Goal: Task Accomplishment & Management: Complete application form

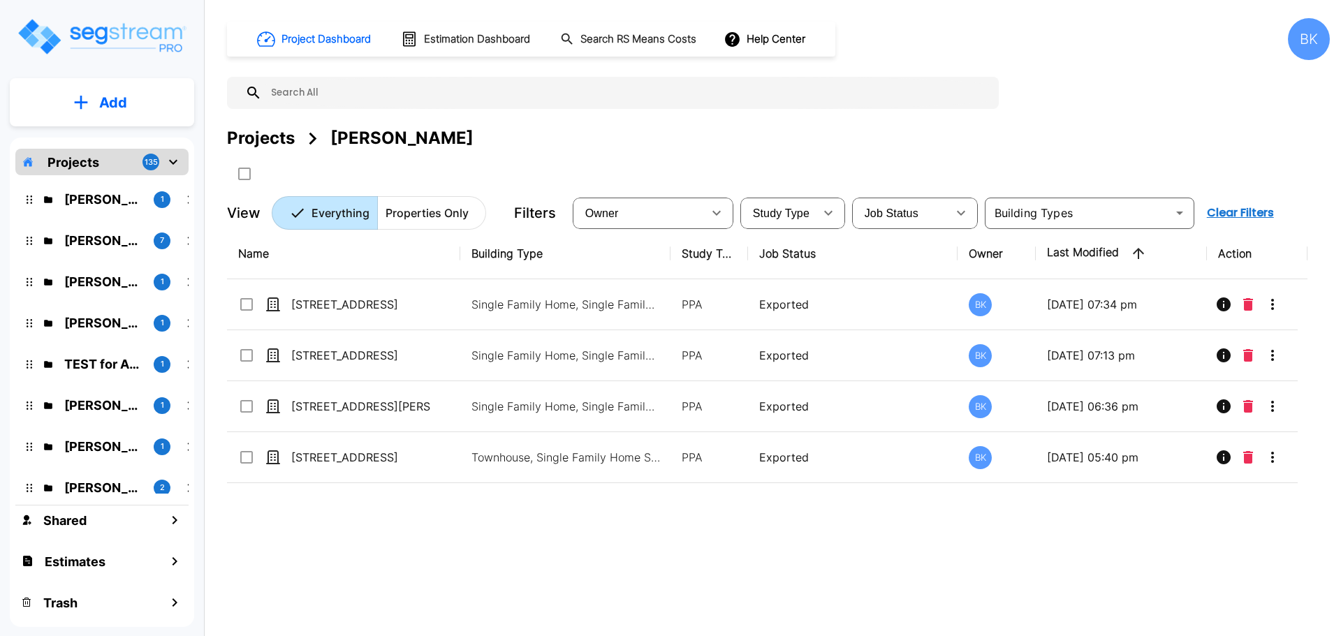
scroll to position [419, 0]
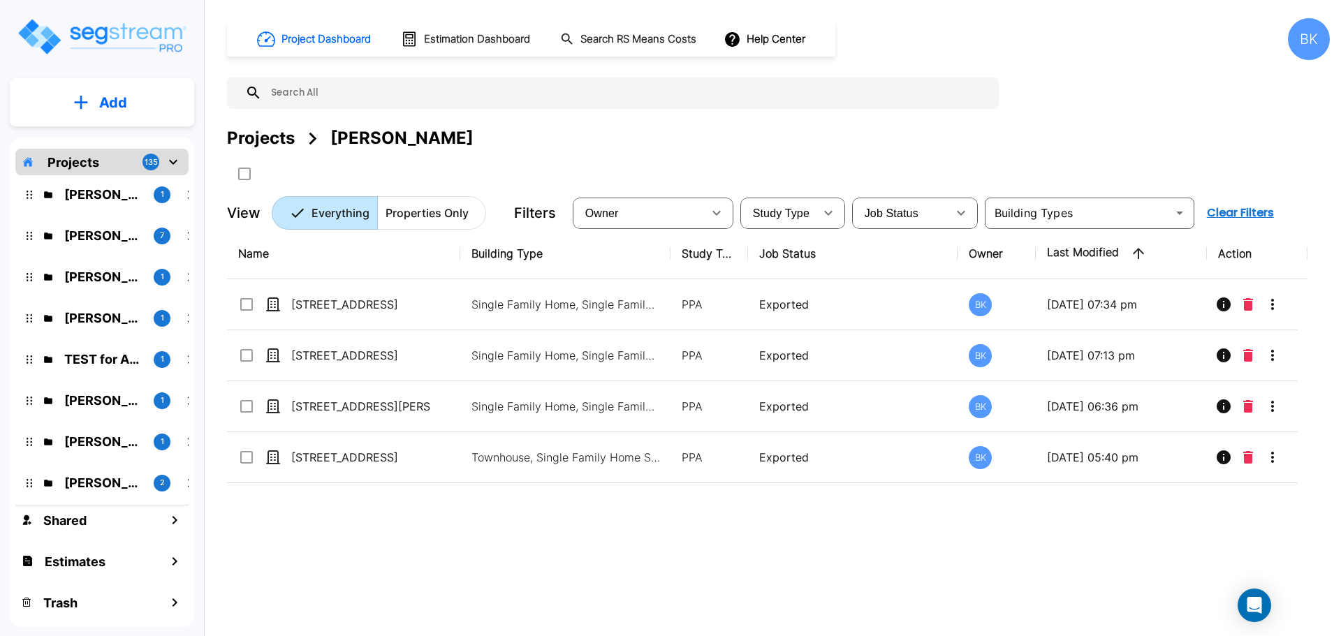
click at [87, 353] on p "TEST for Assets" at bounding box center [103, 359] width 78 height 19
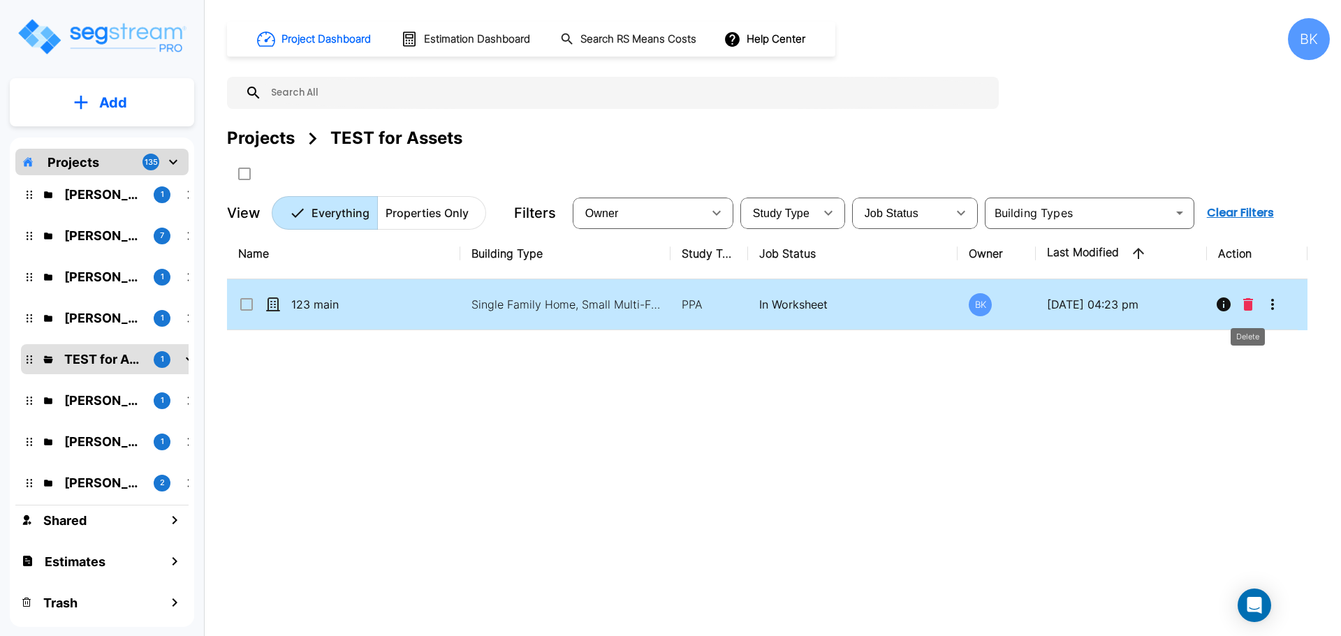
click at [1277, 295] on button "More-Options" at bounding box center [1272, 304] width 28 height 28
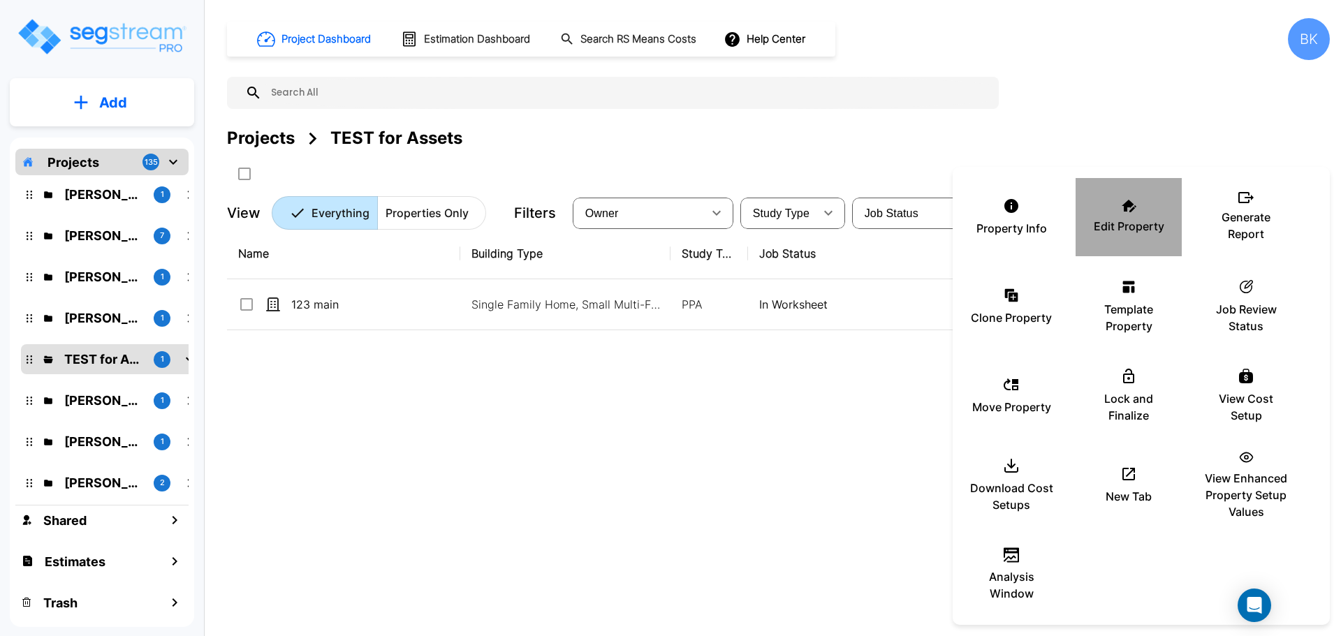
click at [1132, 210] on icon at bounding box center [1128, 206] width 15 height 13
click at [624, 446] on div at bounding box center [670, 318] width 1341 height 636
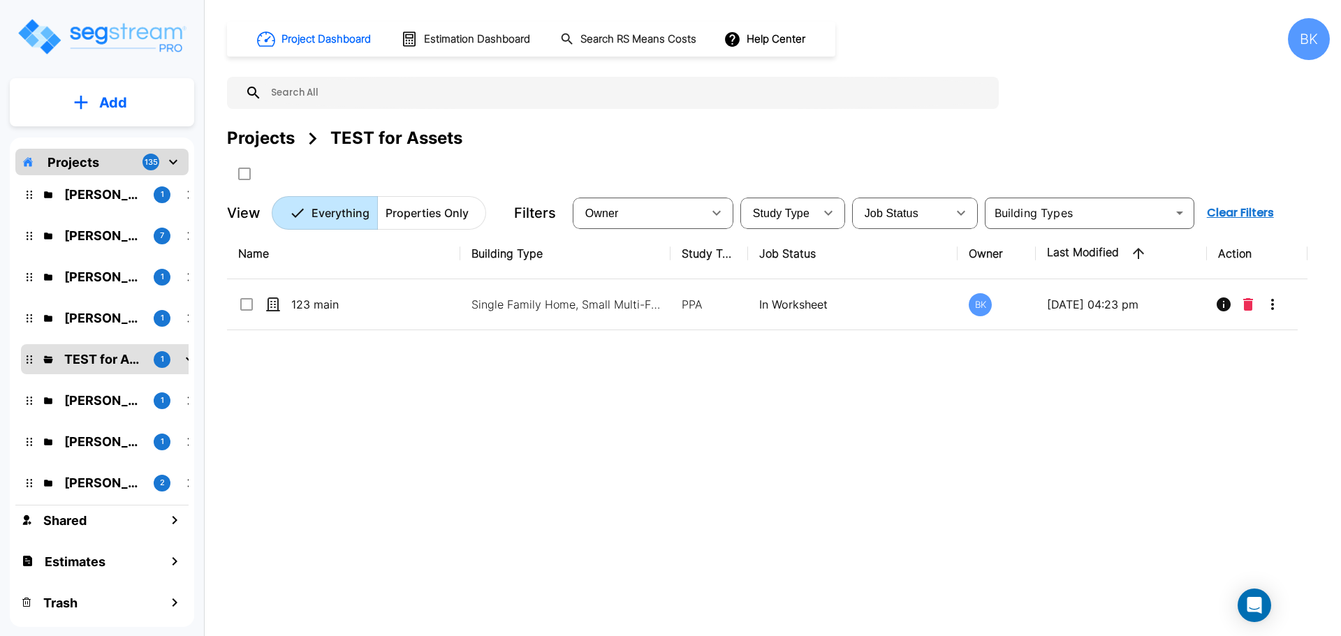
click at [450, 376] on div "Name Building Type Study Type Job Status Owner Last Modified Action 123 main Si…" at bounding box center [767, 425] width 1080 height 394
click at [783, 410] on div "Name Building Type Study Type Job Status Owner Last Modified Action 123 main Si…" at bounding box center [767, 425] width 1080 height 394
click at [770, 452] on div "Name Building Type Study Type Job Status Owner Last Modified Action 123 main Si…" at bounding box center [767, 425] width 1080 height 394
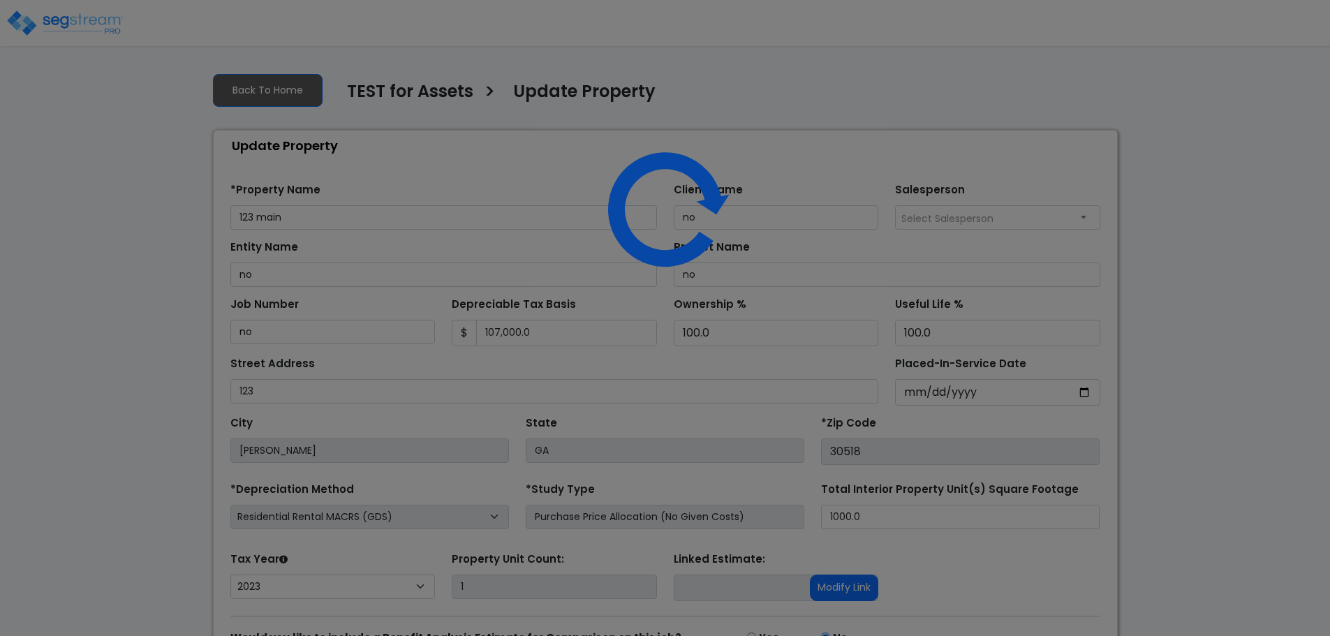
select select "2023"
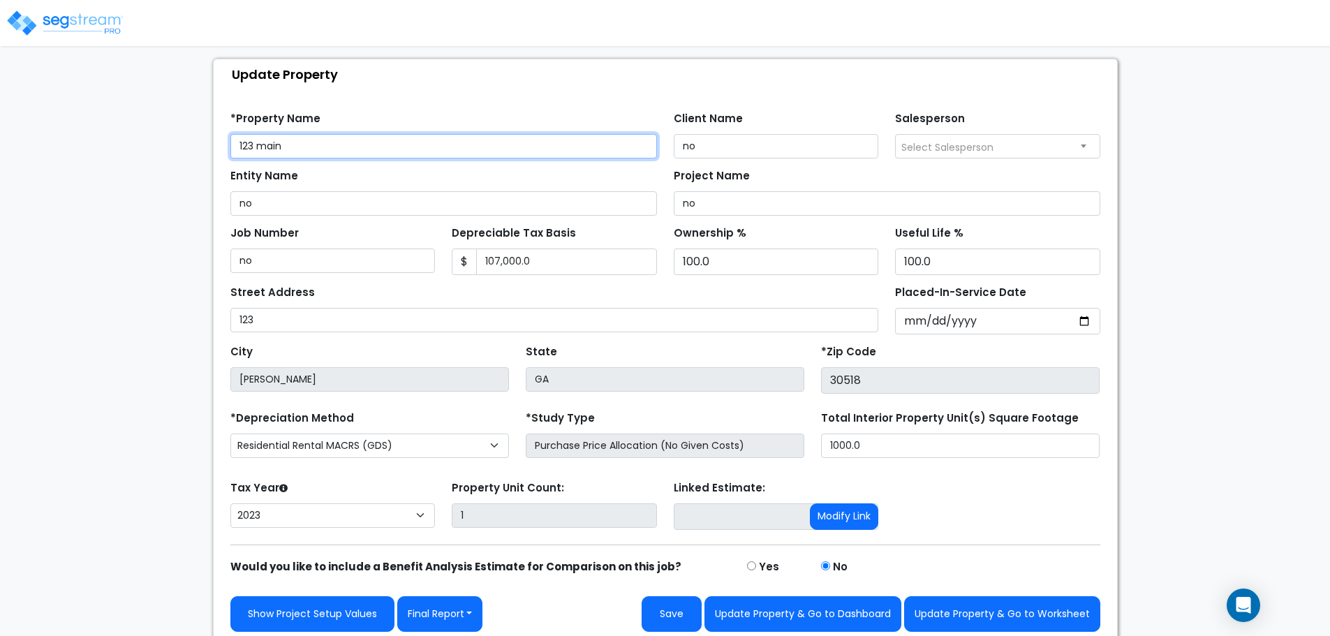
scroll to position [79, 0]
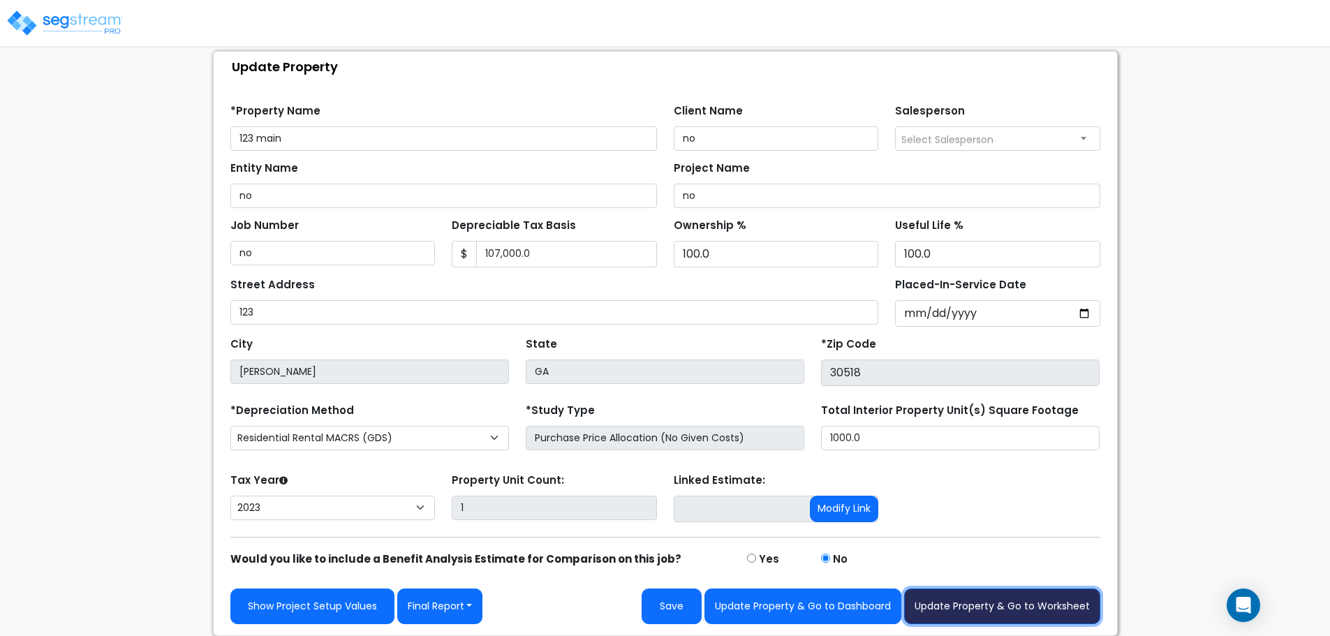
click at [995, 601] on button "Update Property & Go to Worksheet" at bounding box center [1002, 607] width 196 height 36
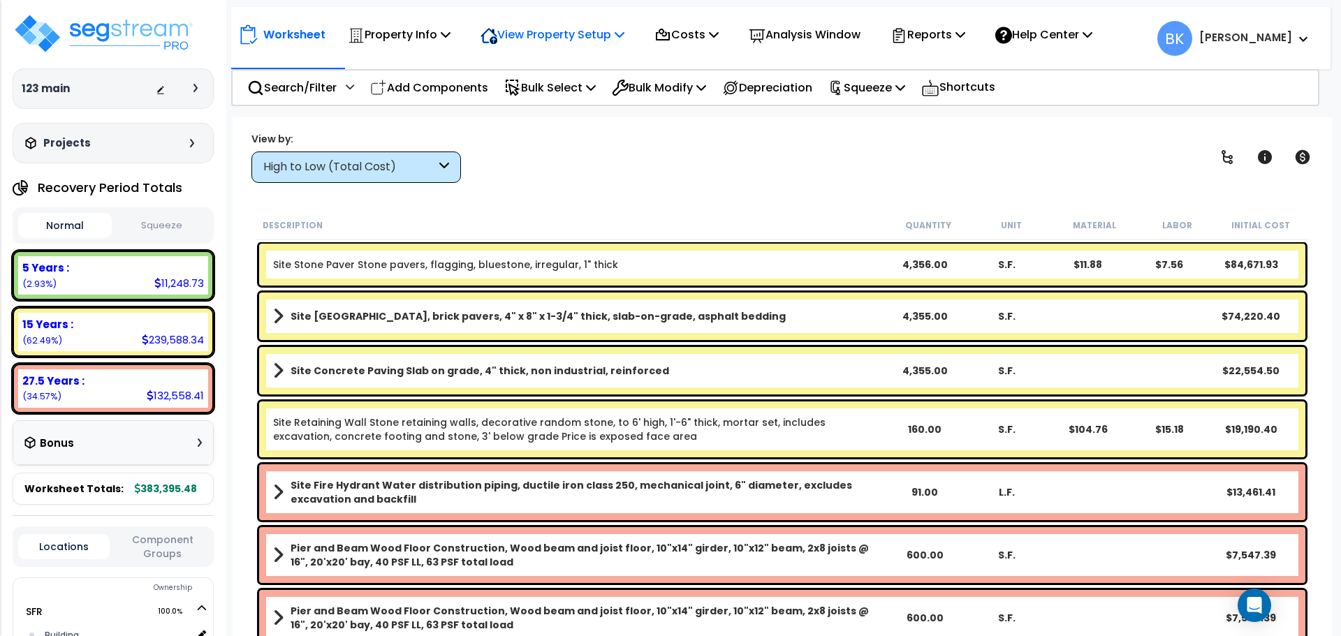
click at [578, 32] on p "View Property Setup" at bounding box center [552, 34] width 144 height 19
click at [548, 91] on link "View Questionnaire" at bounding box center [542, 96] width 138 height 28
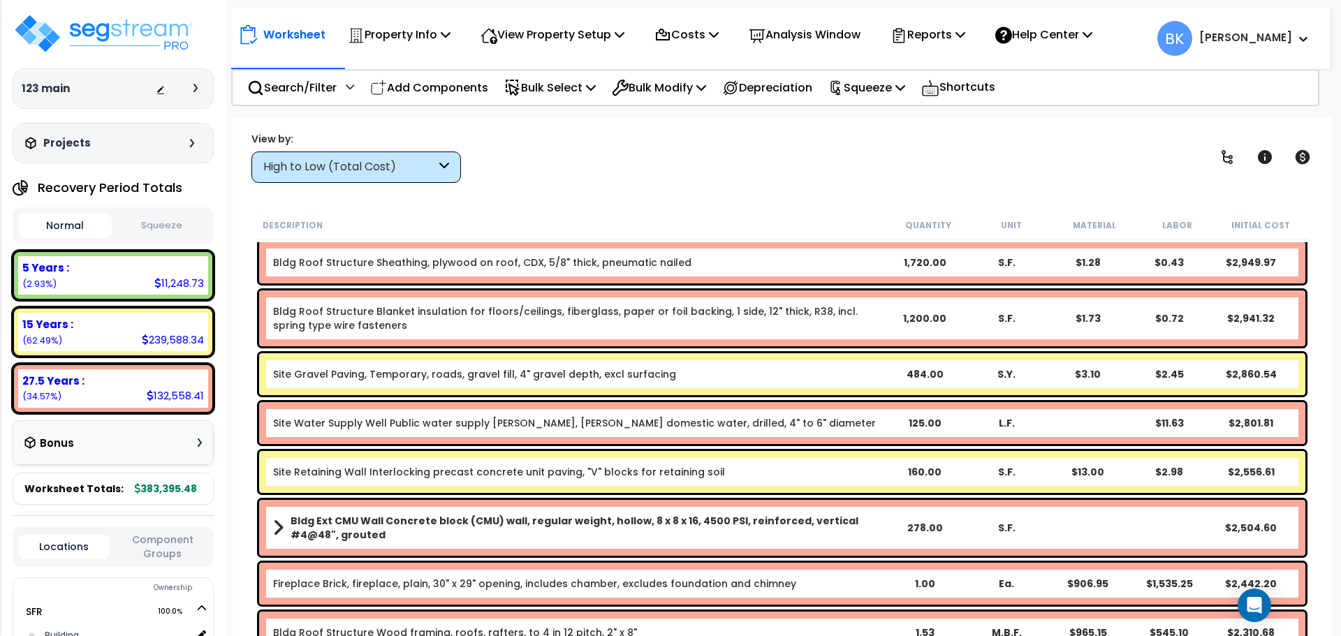
scroll to position [1466, 0]
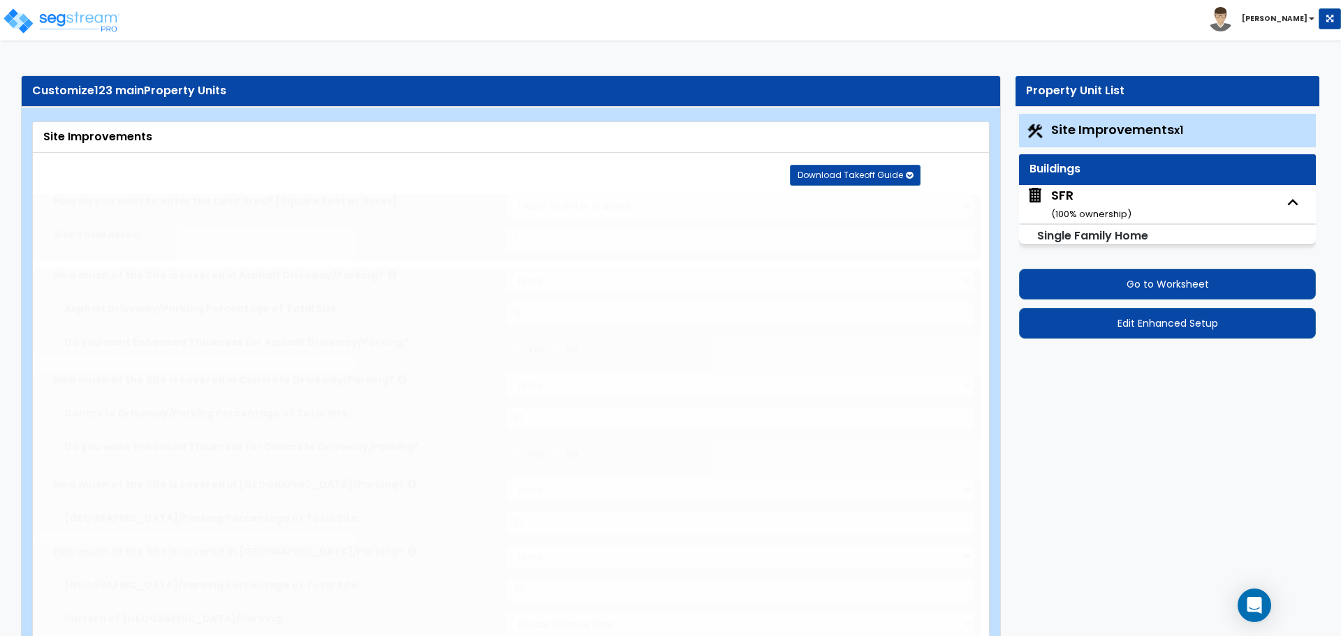
type input "1"
select select "1"
type input "10"
select select "1"
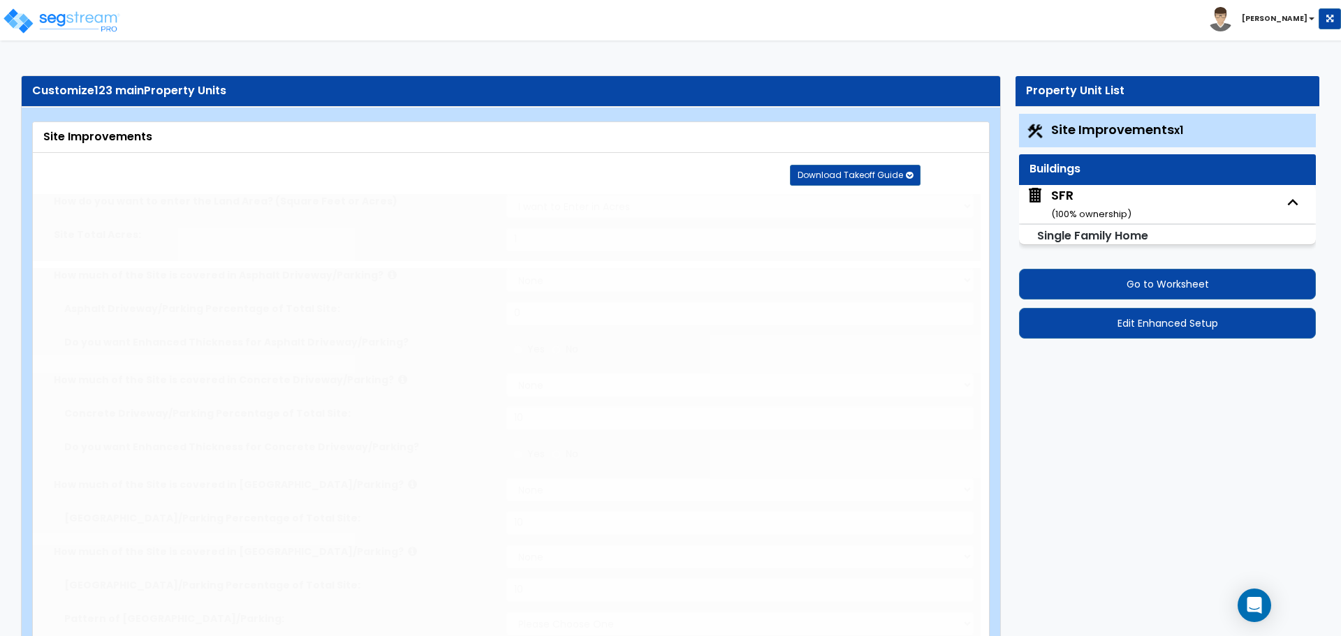
type input "10"
select select "1"
type input "10"
select select "1"
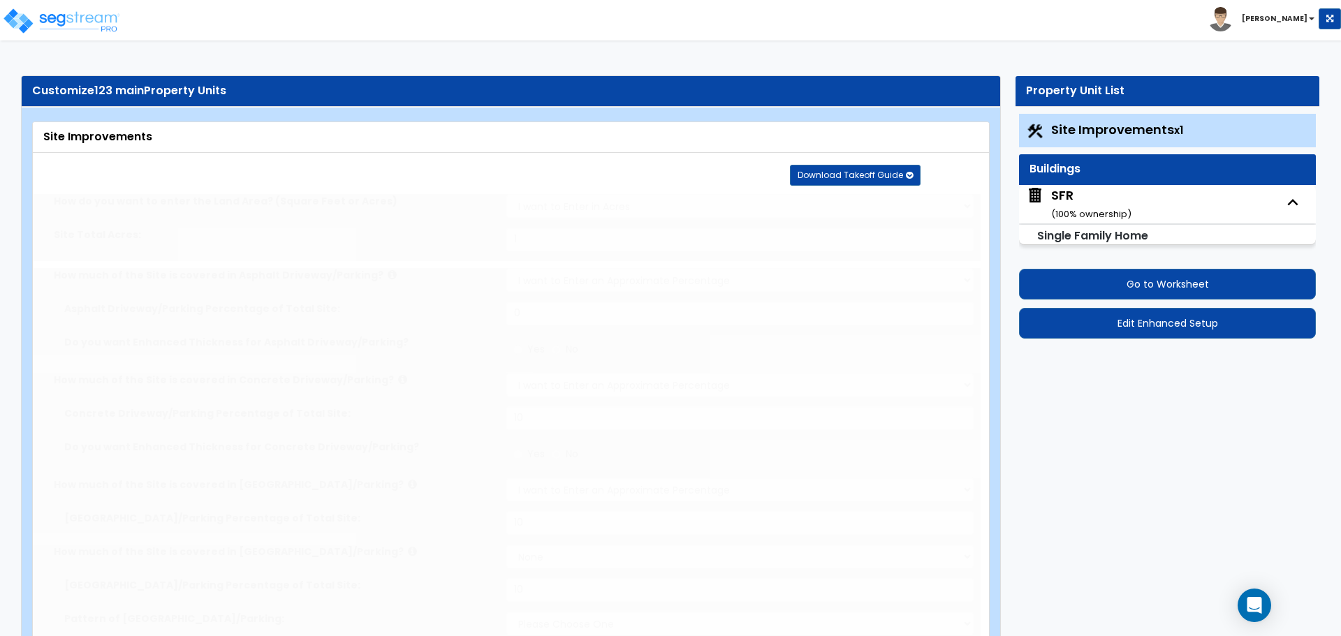
type input "10"
radio input "true"
select select "3"
select select "1"
type input "20"
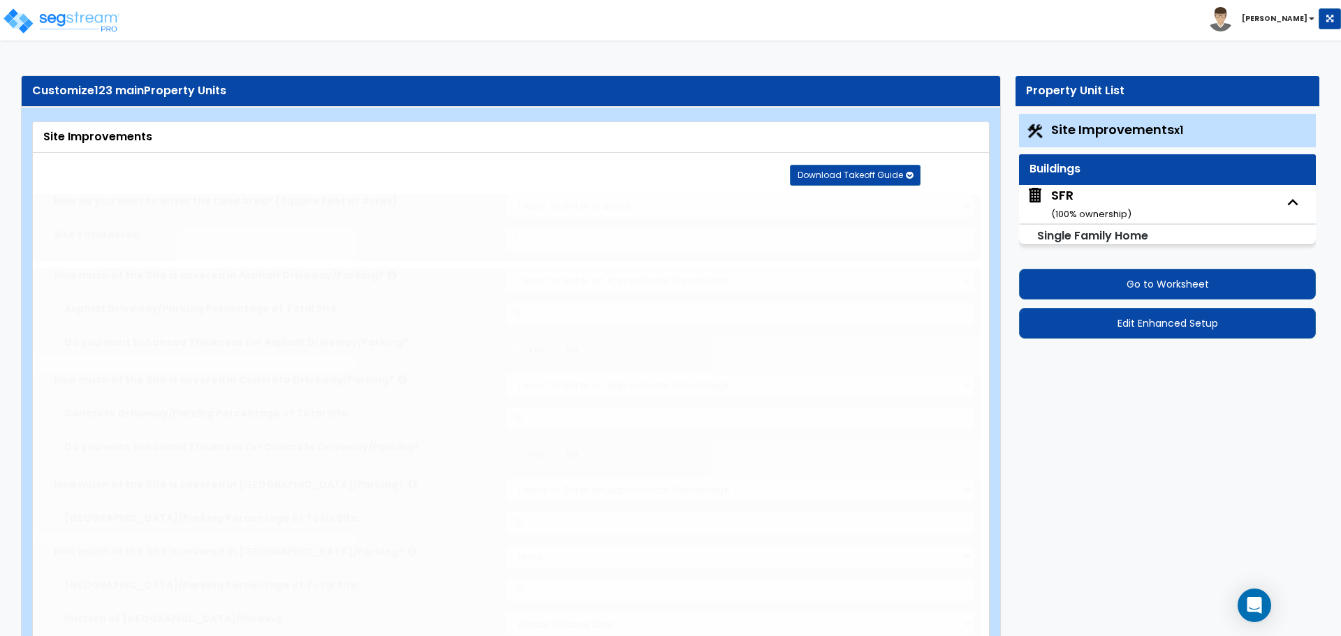
radio input "true"
type input "1"
radio input "true"
type input "15"
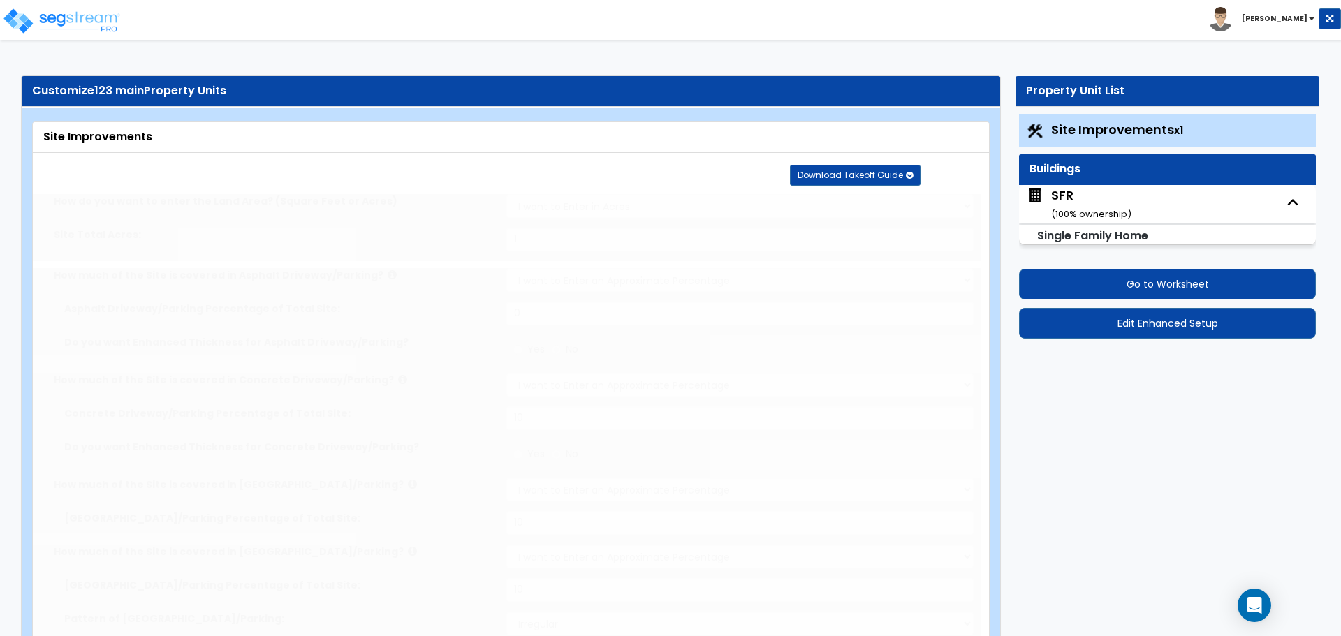
radio input "true"
type input "2"
select select "1"
select select "5"
radio input "true"
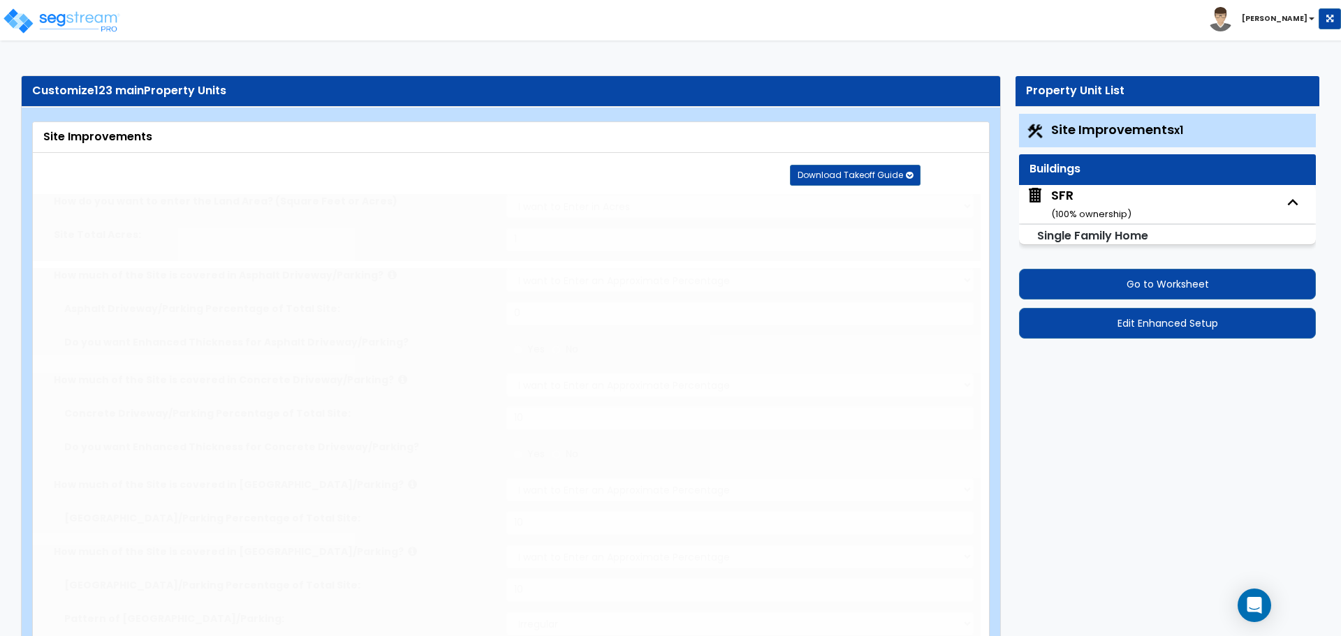
type input "1"
radio input "true"
select select "1"
type input "20"
radio input "true"
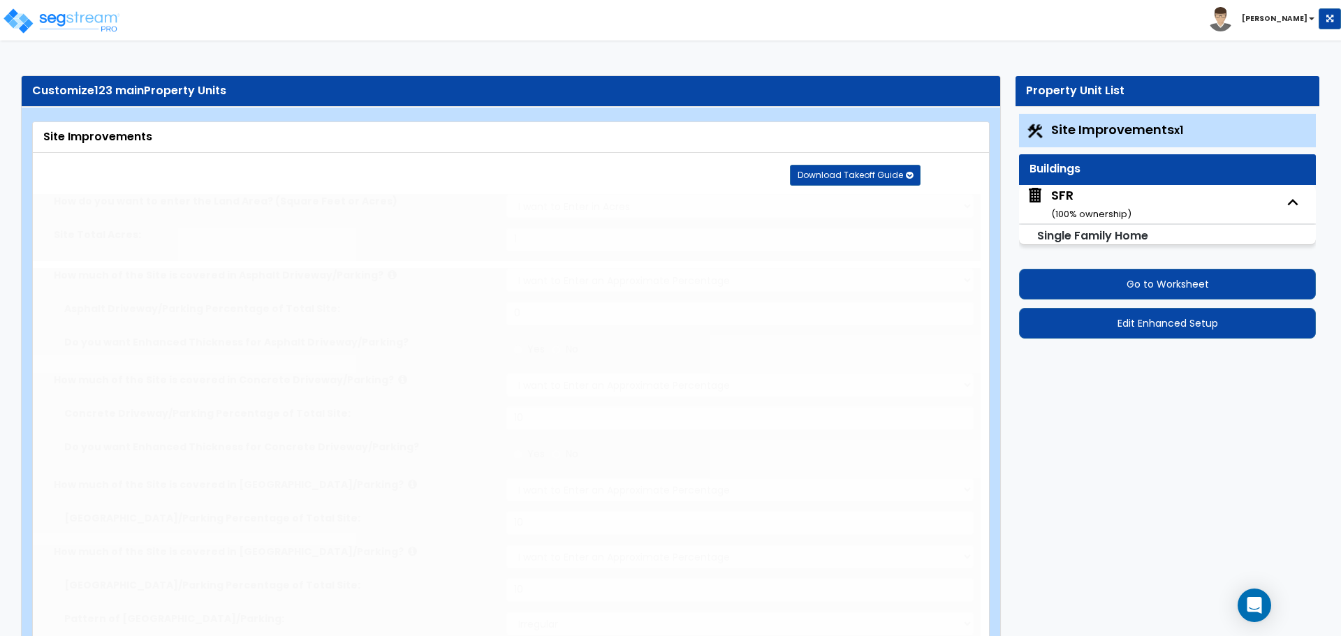
select select "1"
type input "120"
select select "1"
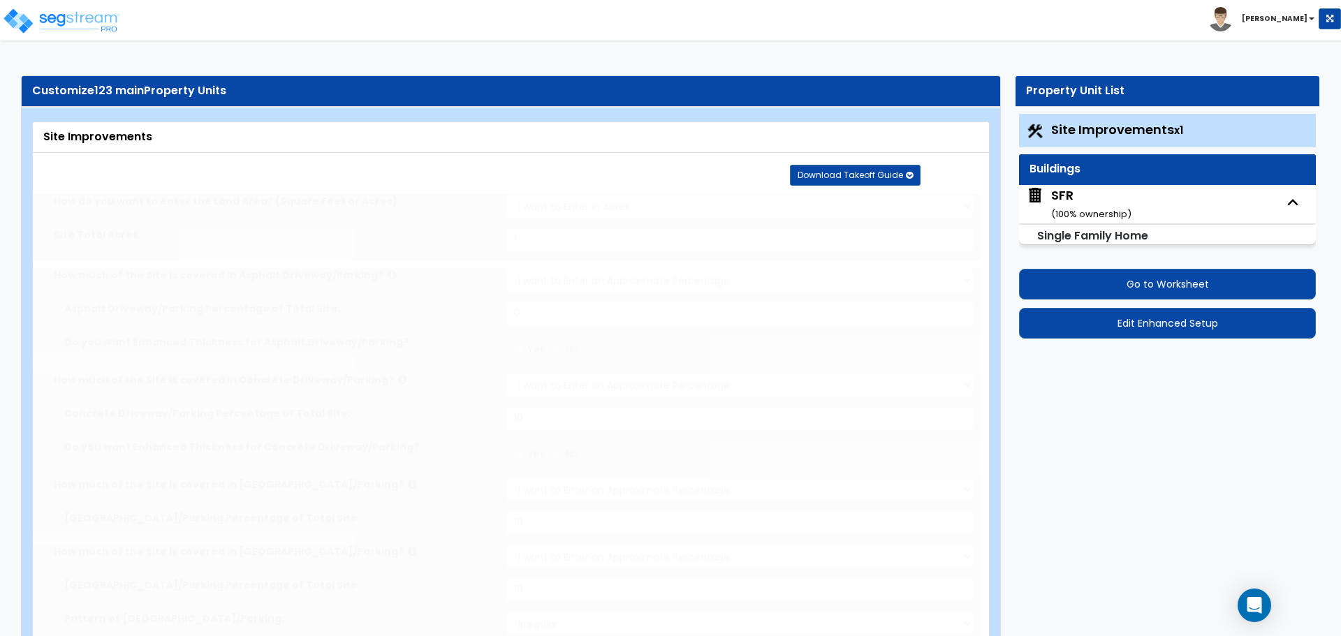
radio input "true"
select select "2"
type input "20"
select select "1"
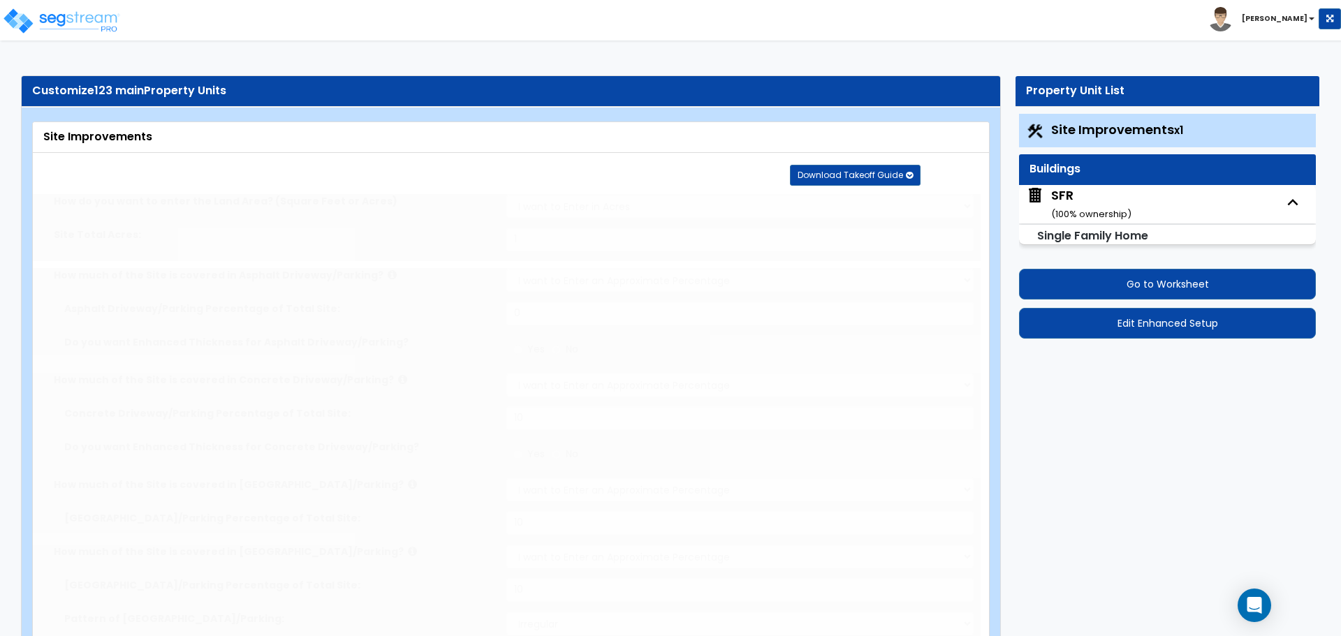
radio input "true"
type input "4"
type input "40"
radio input "true"
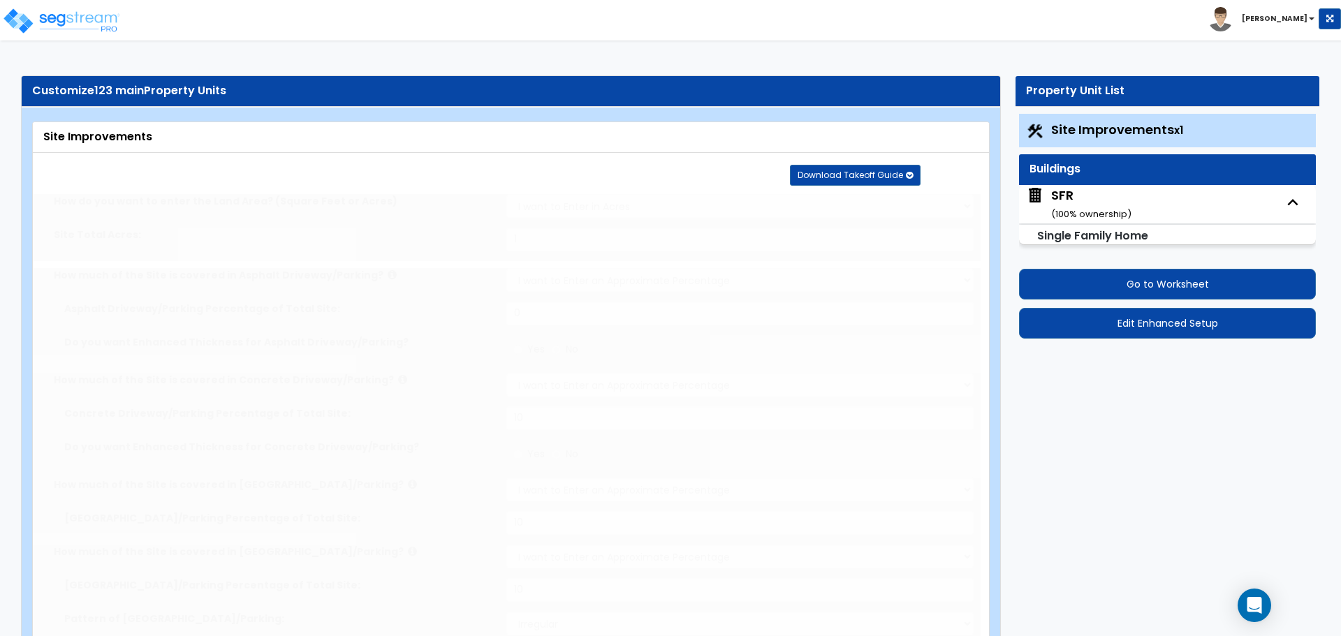
type input "4"
type input "40"
radio input "true"
type input "4"
type input "40"
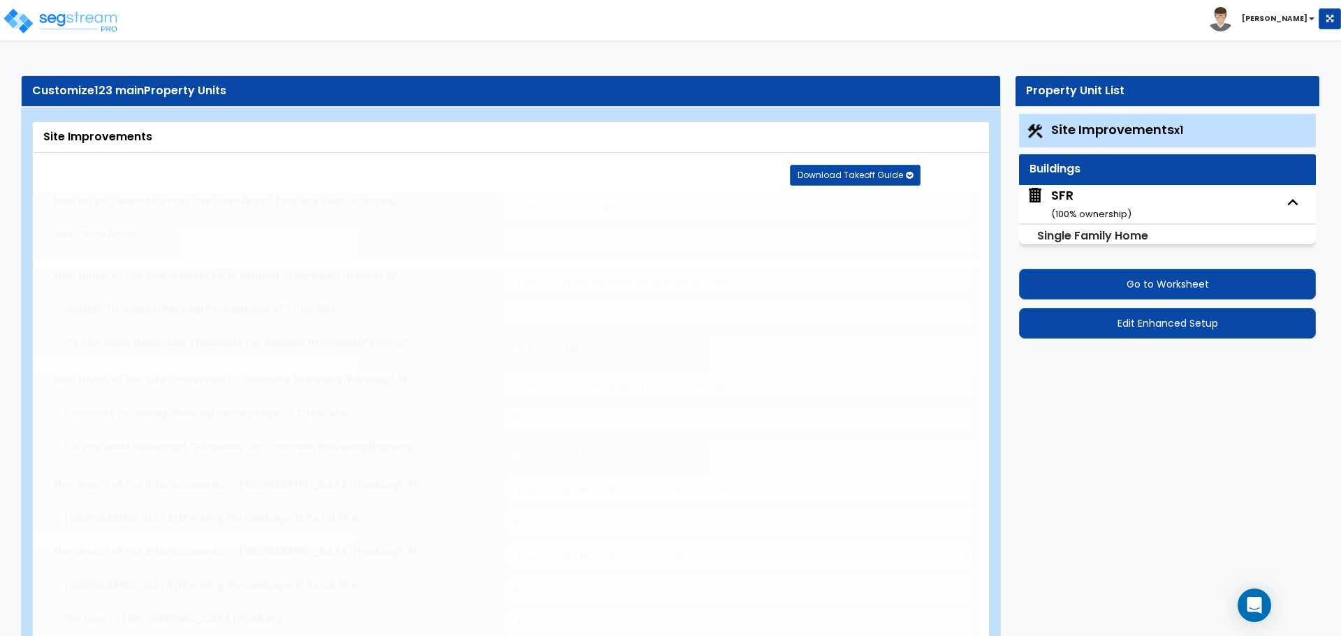
radio input "true"
type input "4"
type input "40"
radio input "true"
type input "1"
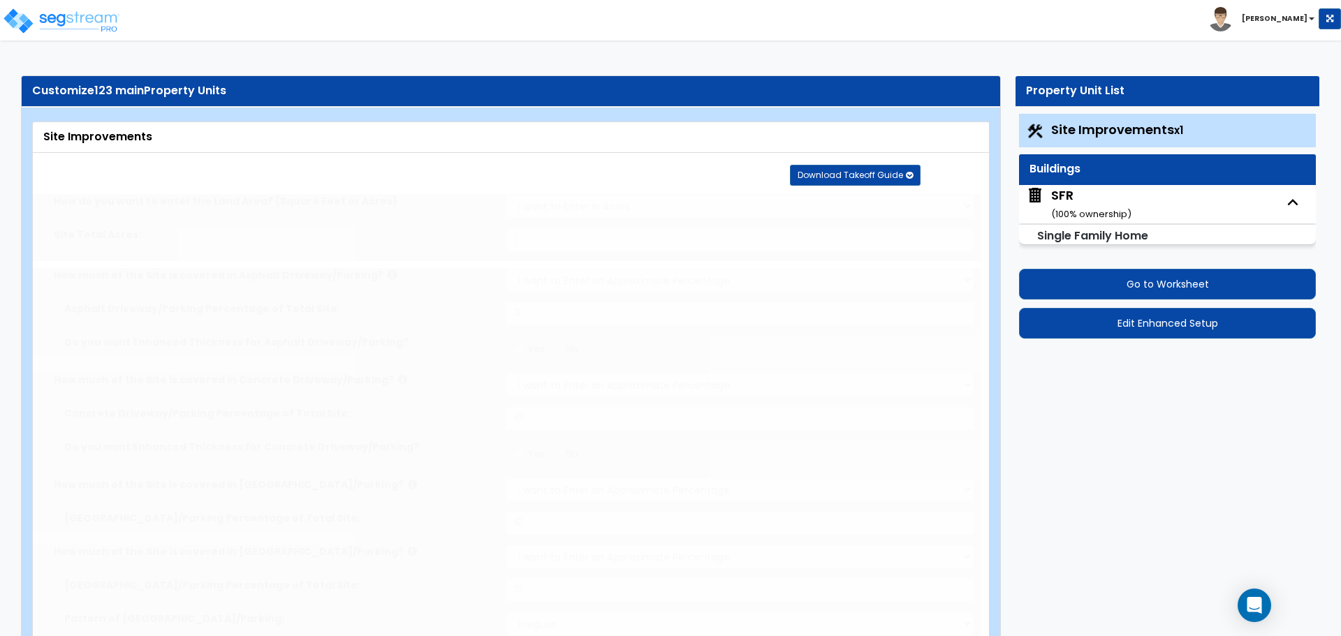
type input "120"
type input "8"
select select "2"
radio input "true"
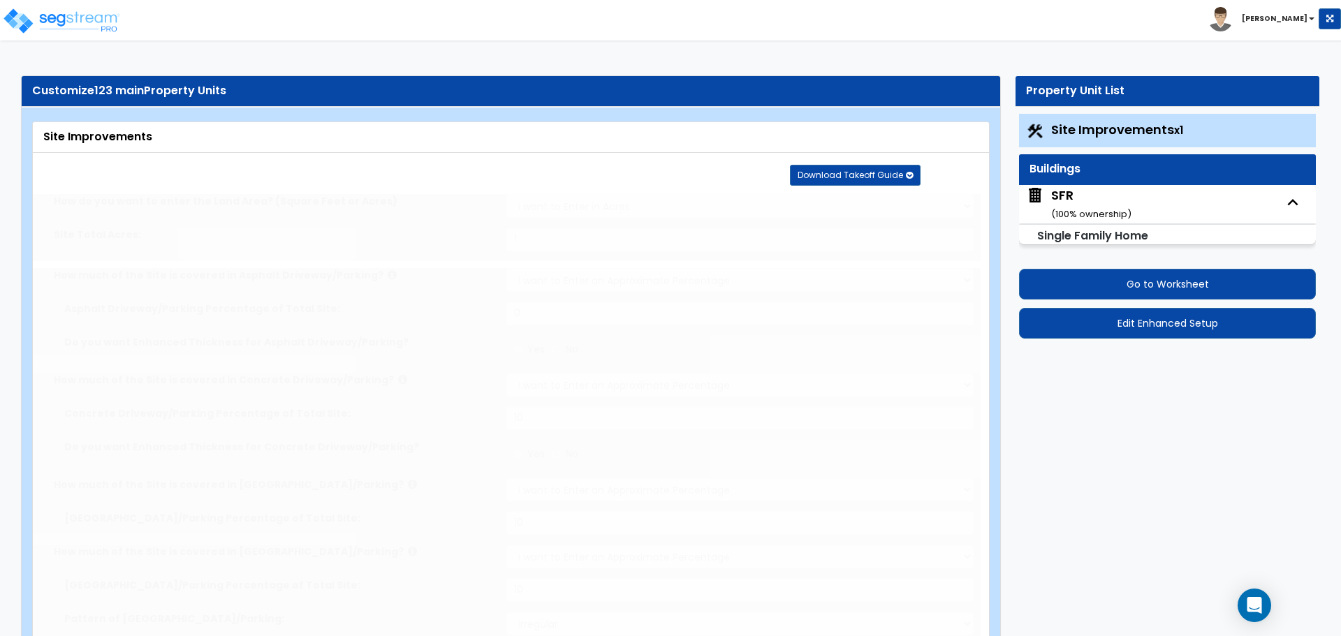
select select "1"
type input "1"
radio input "true"
type input "1"
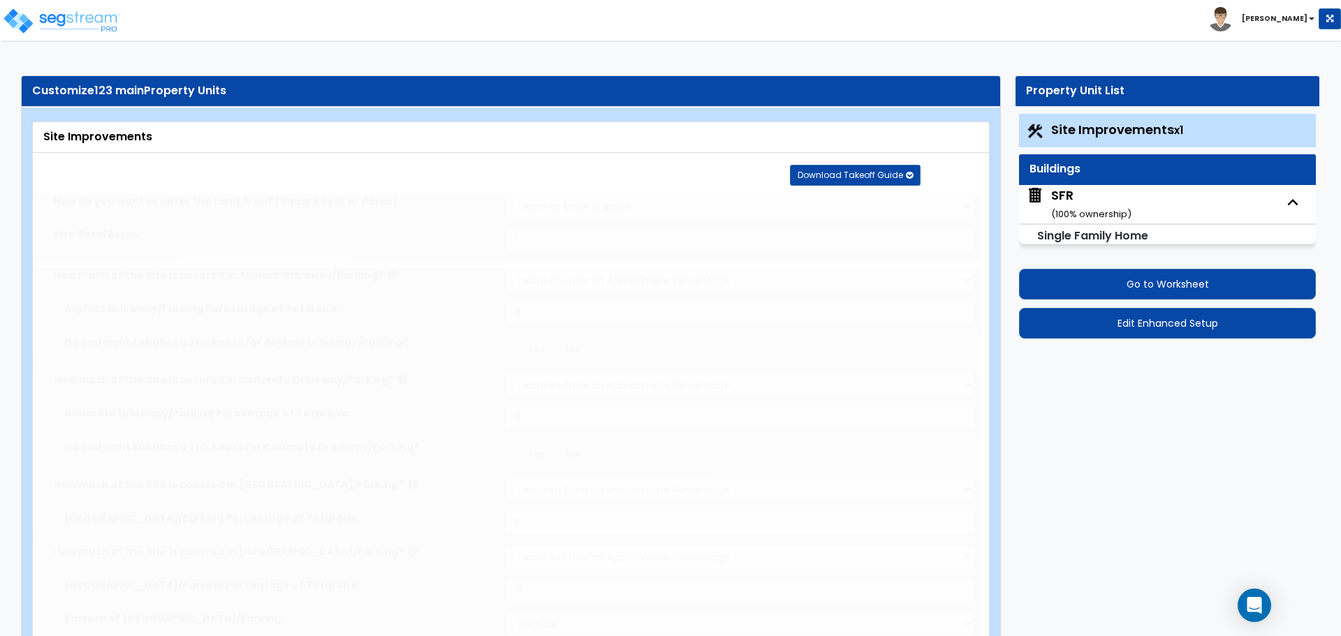
select select "2"
radio input "true"
type input "1"
radio input "true"
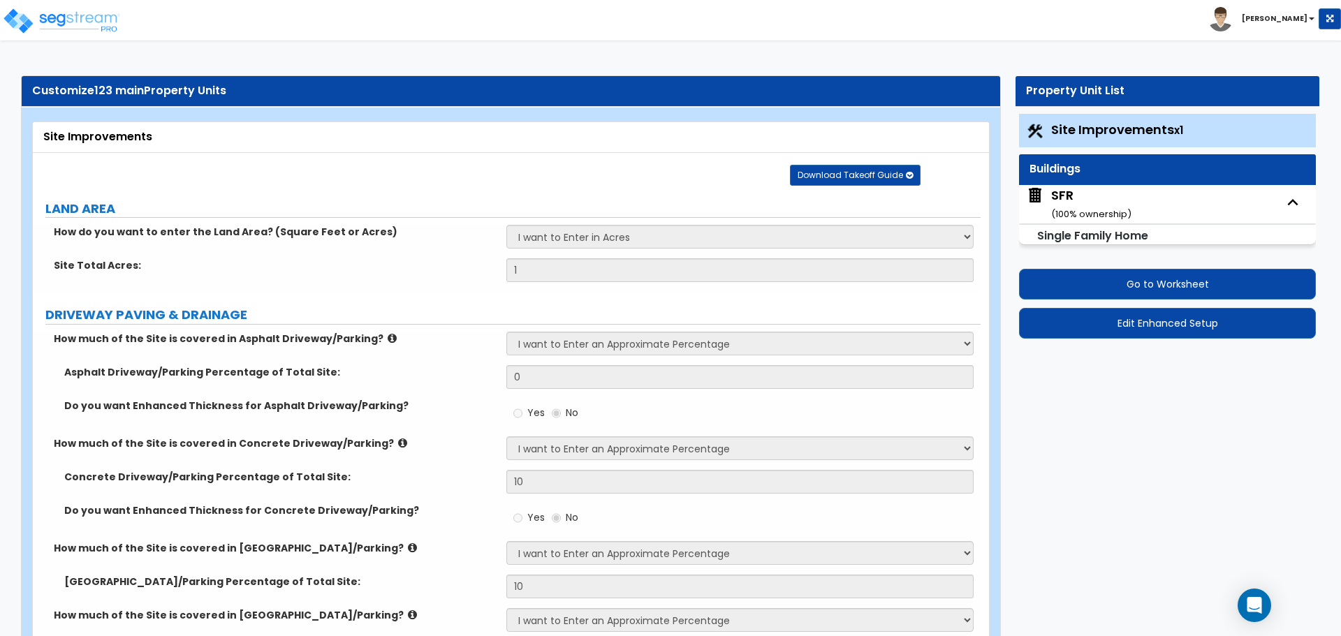
click at [1097, 204] on div "SFR ( 100 % ownership)" at bounding box center [1091, 204] width 80 height 36
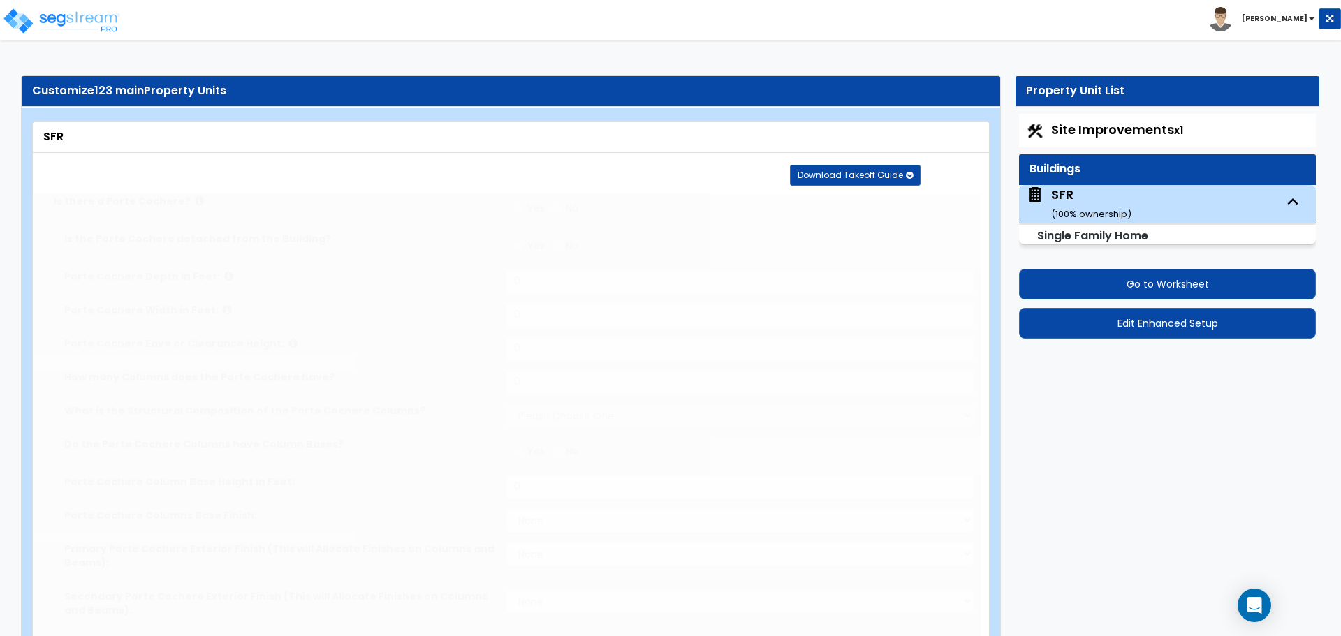
select select "2"
type input "1"
type input "10"
type input "1200"
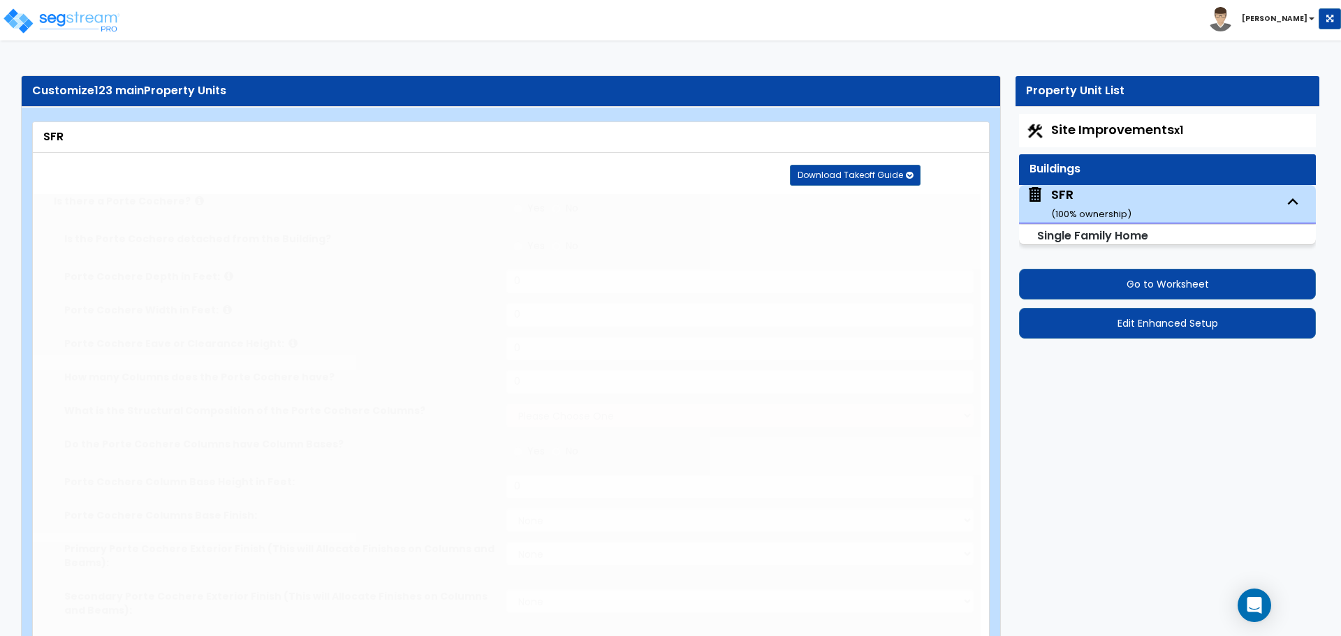
radio input "true"
select select "6"
type input "50"
select select "7"
select select "1"
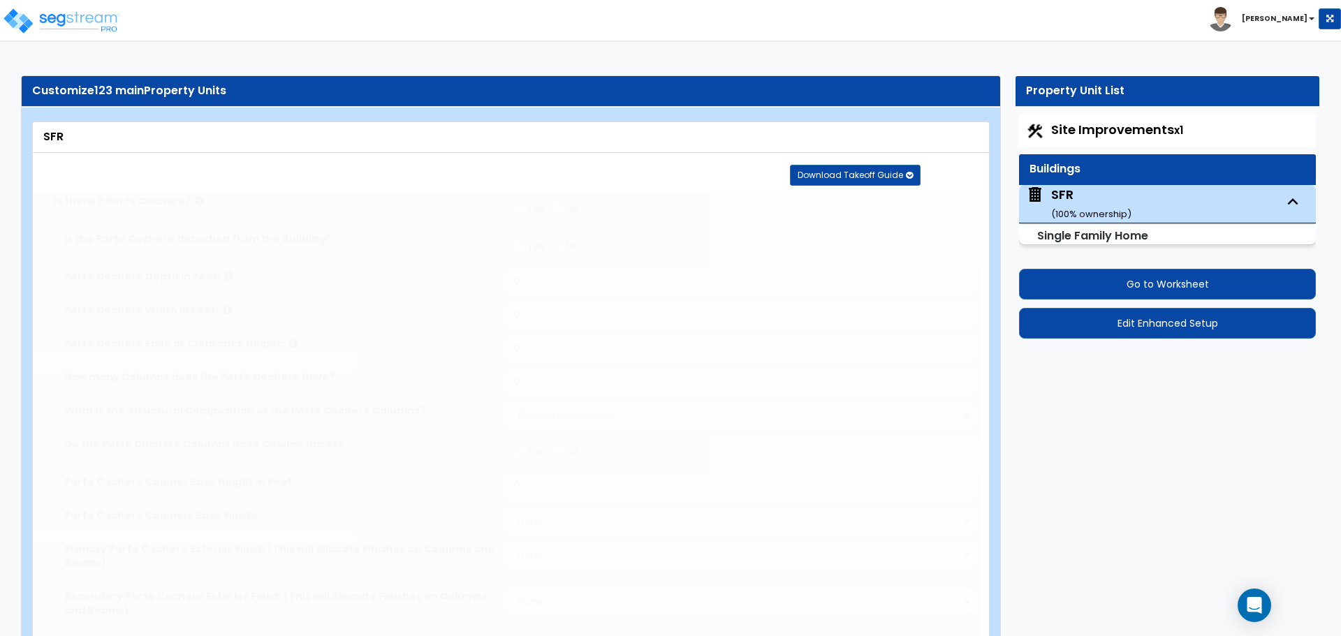
type input "3"
select select "2"
select select "6"
type input "40"
select select "7"
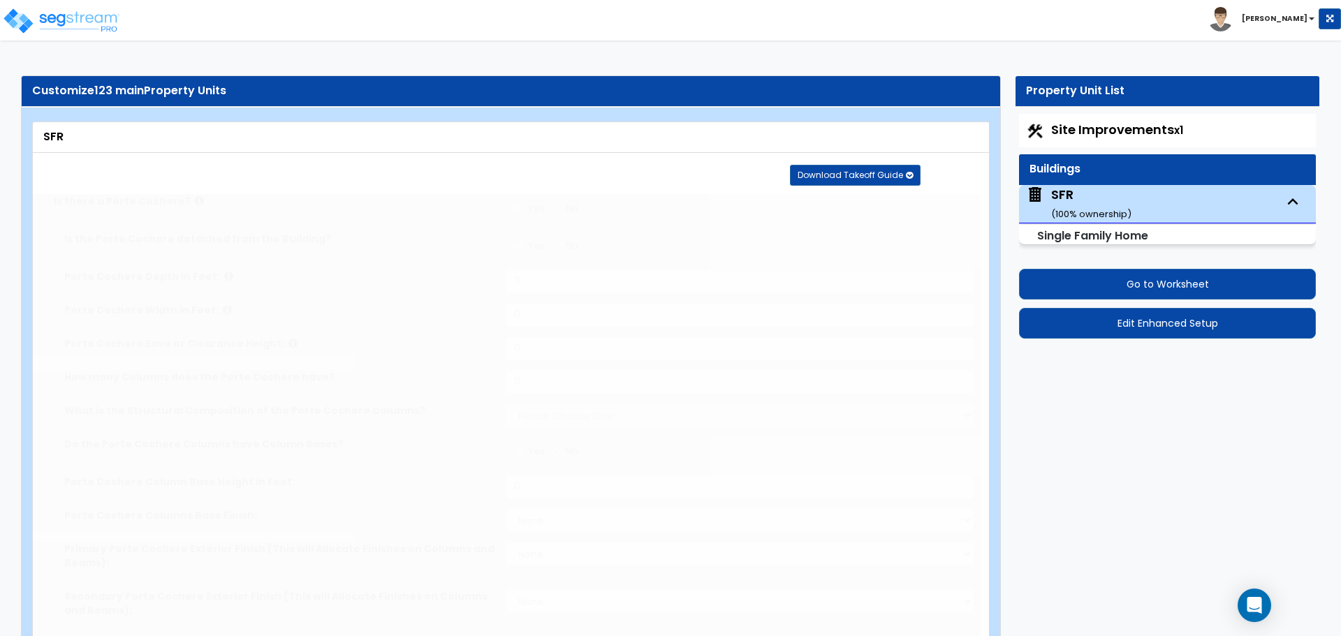
select select "1"
radio input "true"
type input "1"
select select "3"
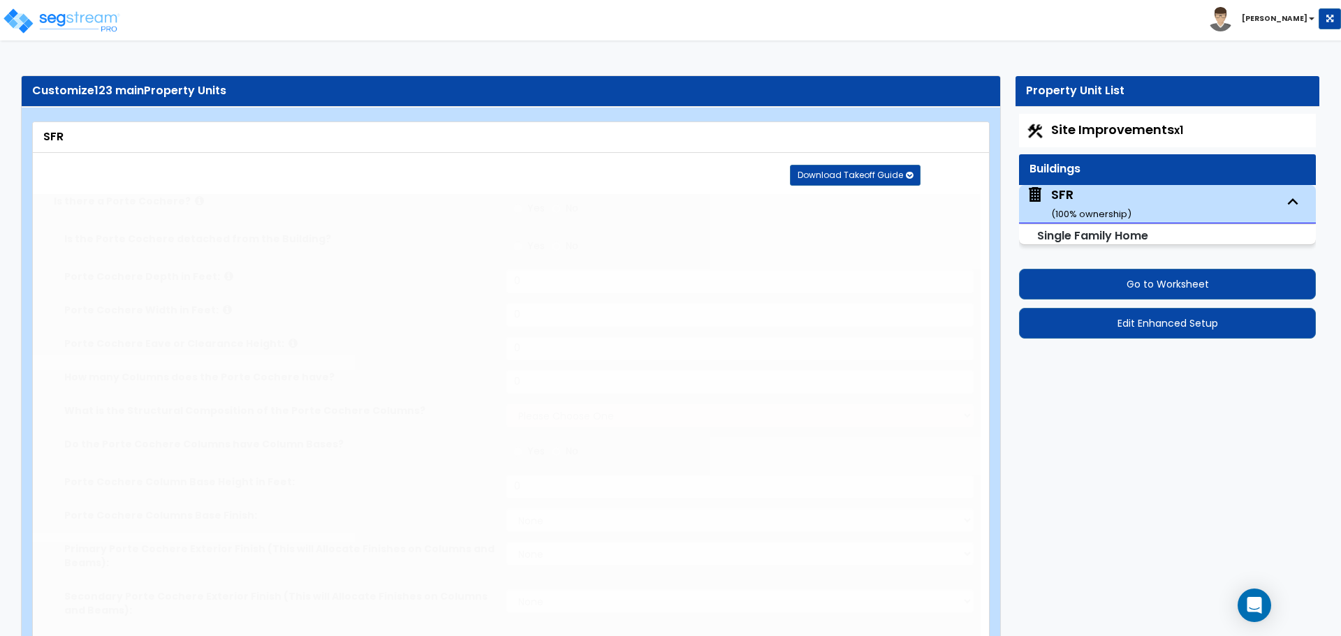
select select "3"
select select "1"
radio input "true"
type input "1"
select select "2"
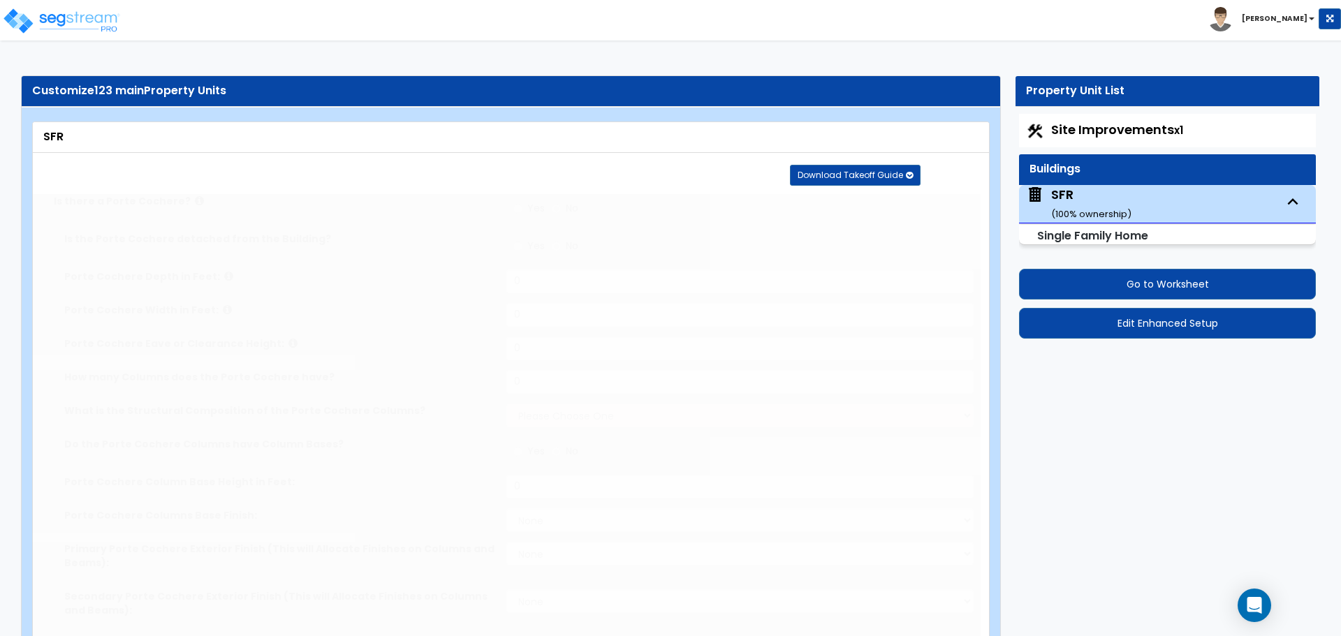
type input "10"
select select "1"
radio input "true"
select select "1"
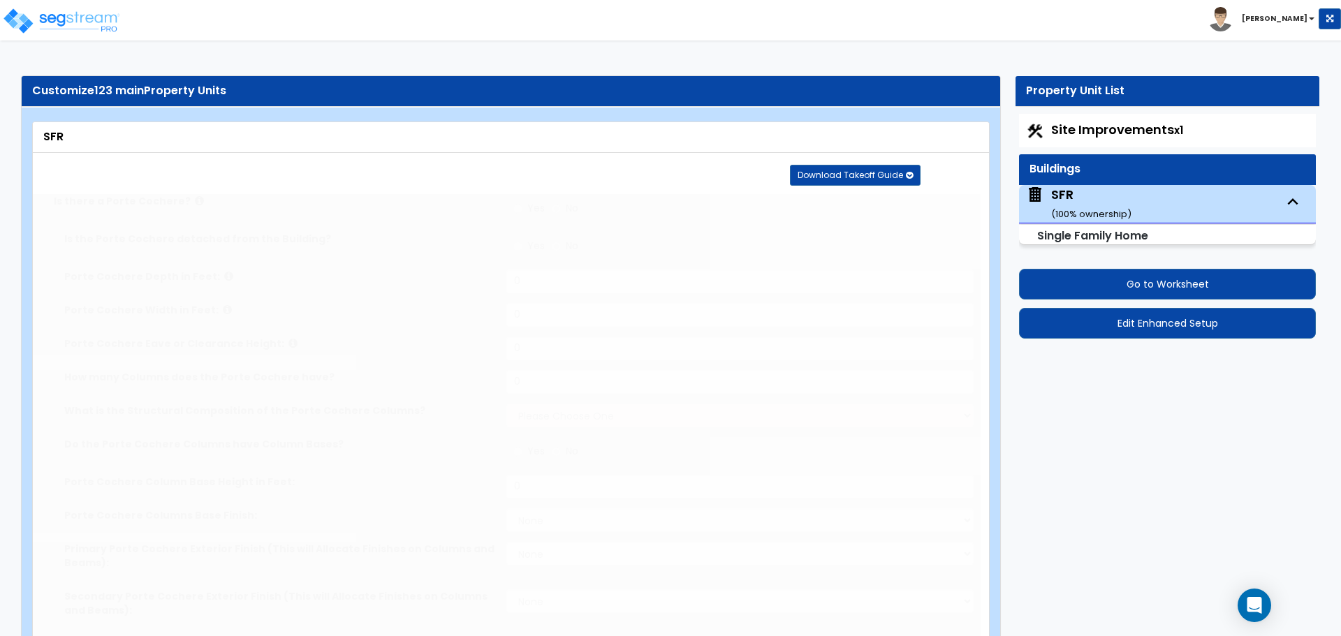
type input "5"
radio input "true"
select select "1"
select select "4"
select select "1"
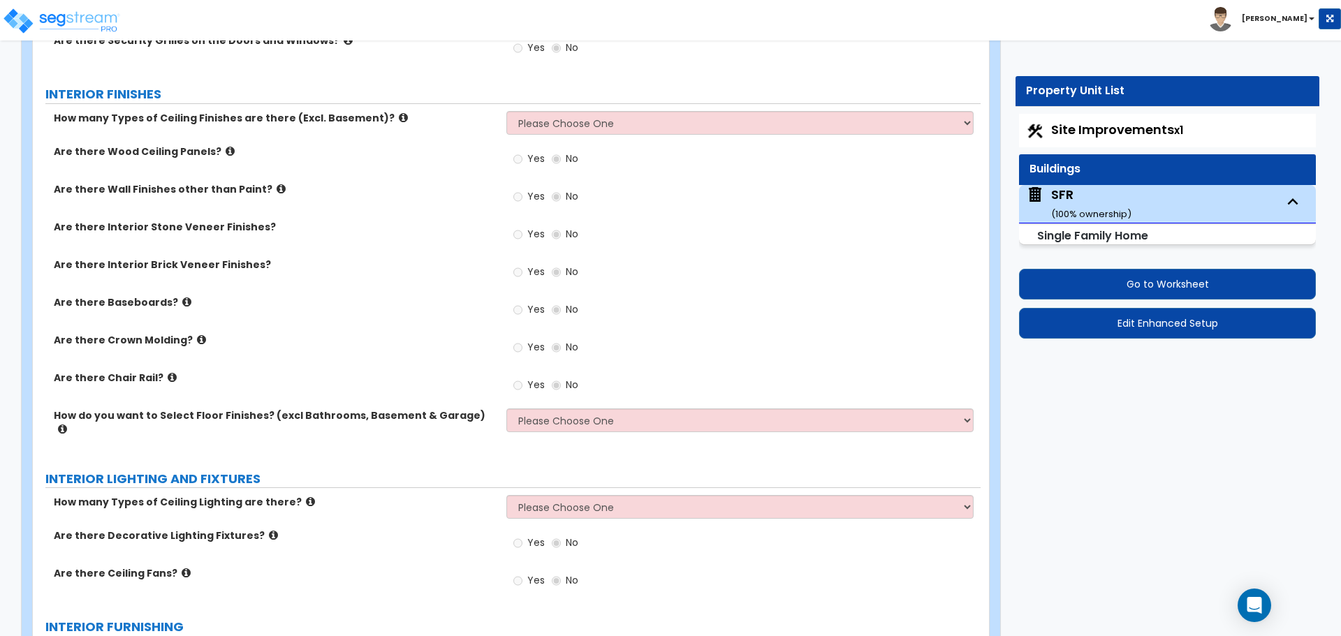
scroll to position [1974, 0]
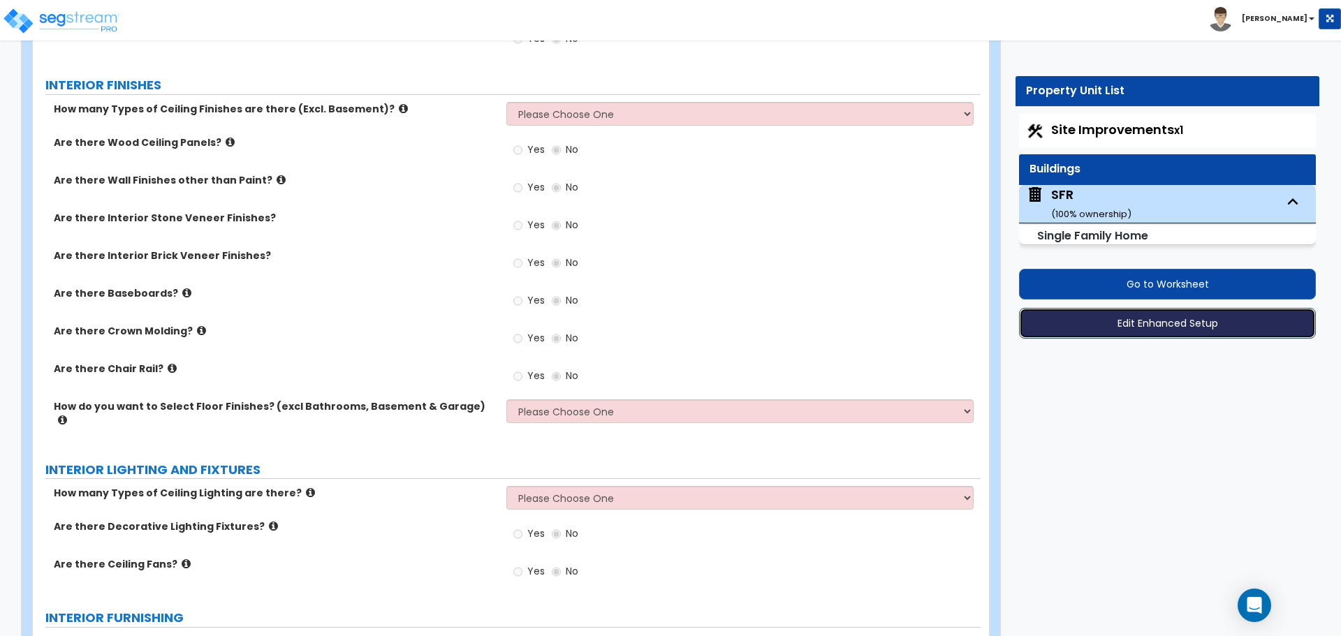
click at [1144, 332] on button "Edit Enhanced Setup" at bounding box center [1167, 323] width 297 height 31
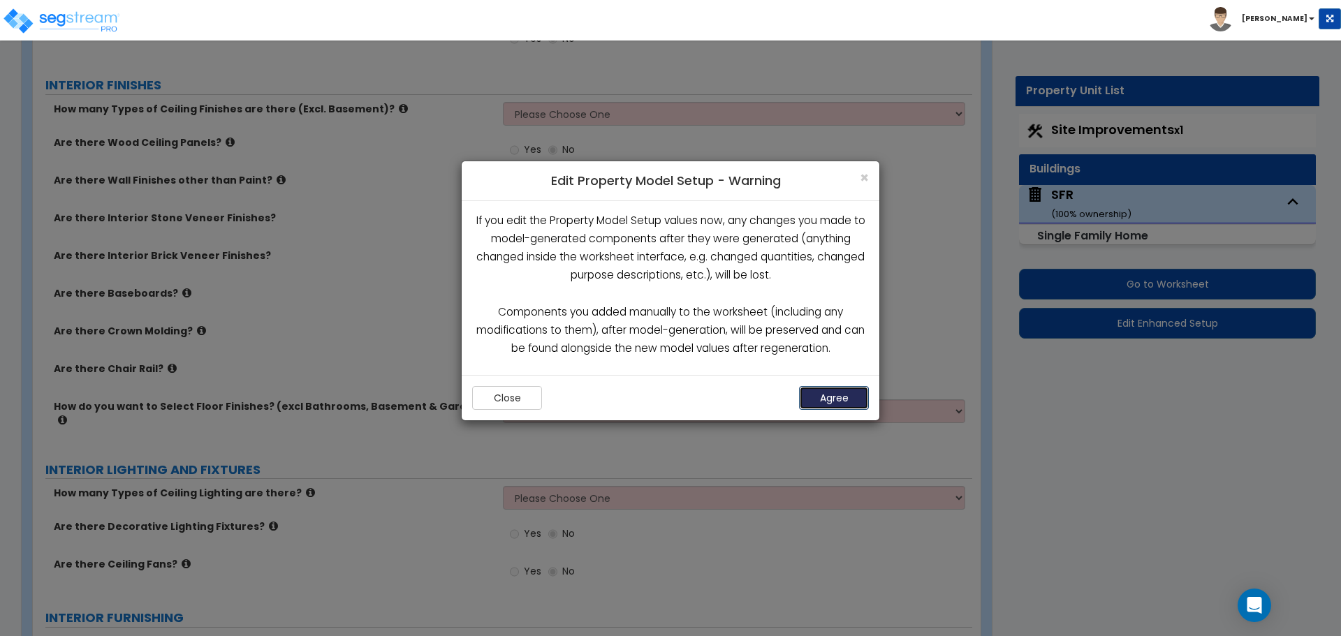
click at [835, 399] on button "Agree" at bounding box center [834, 398] width 70 height 24
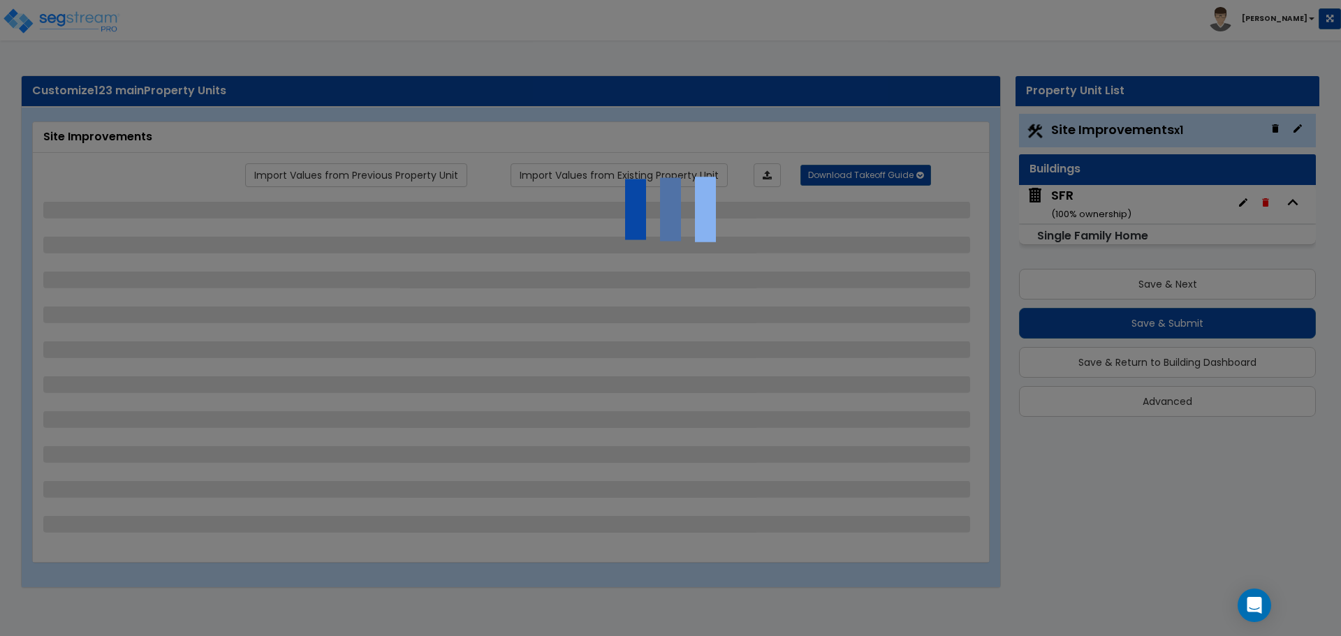
select select "1"
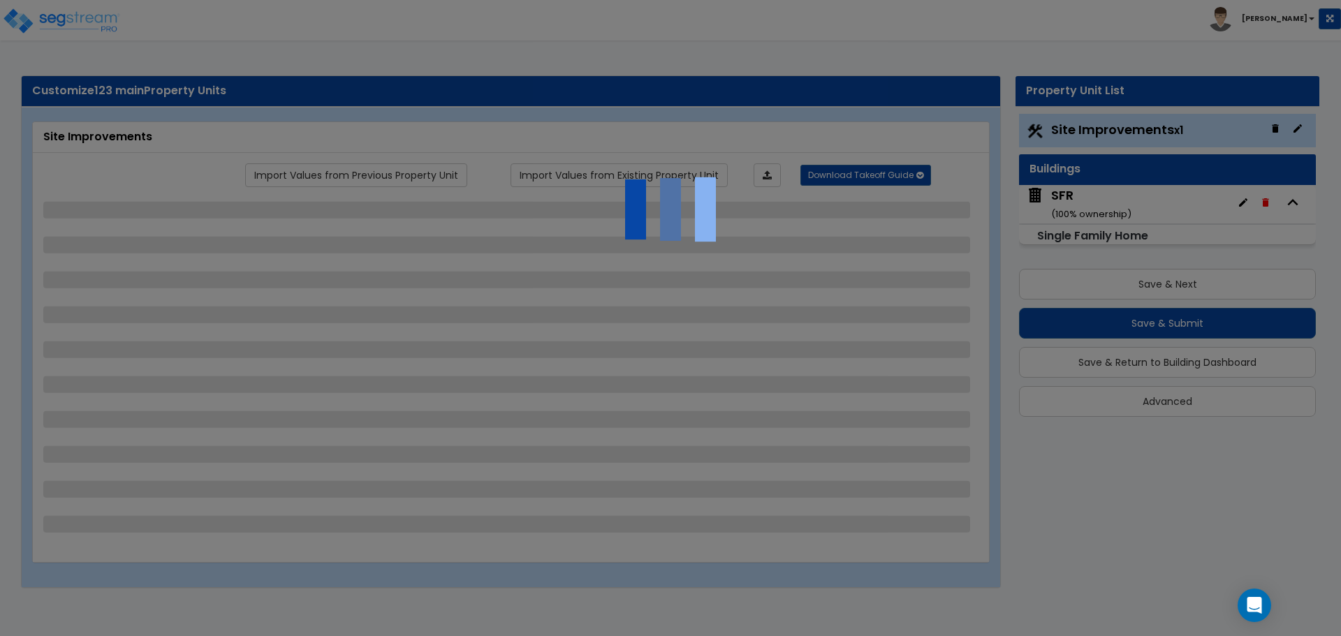
select select "1"
select select "3"
select select "1"
select select "5"
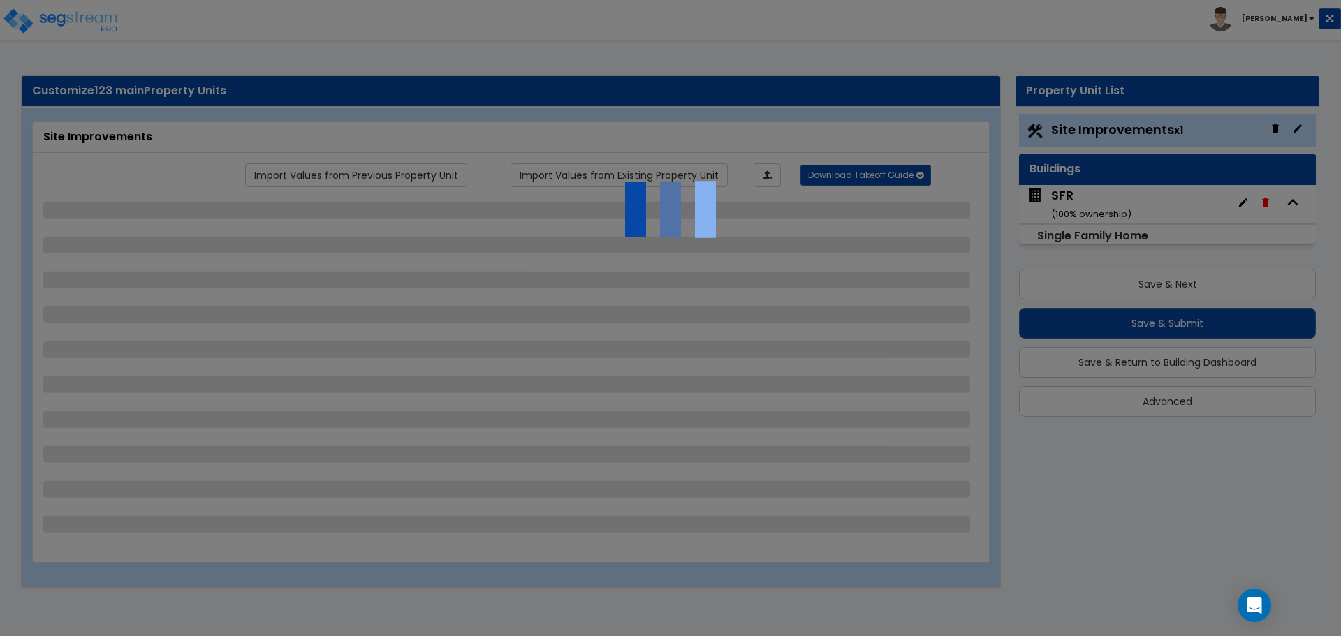
select select "1"
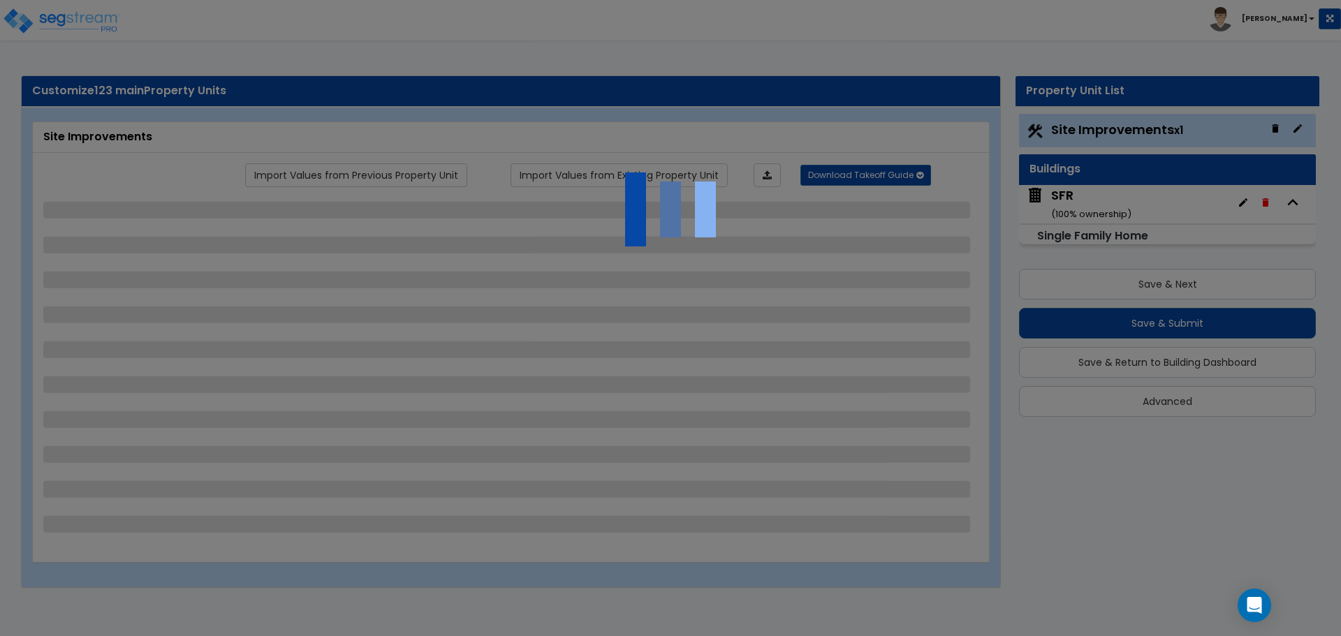
select select "2"
select select "1"
select select "2"
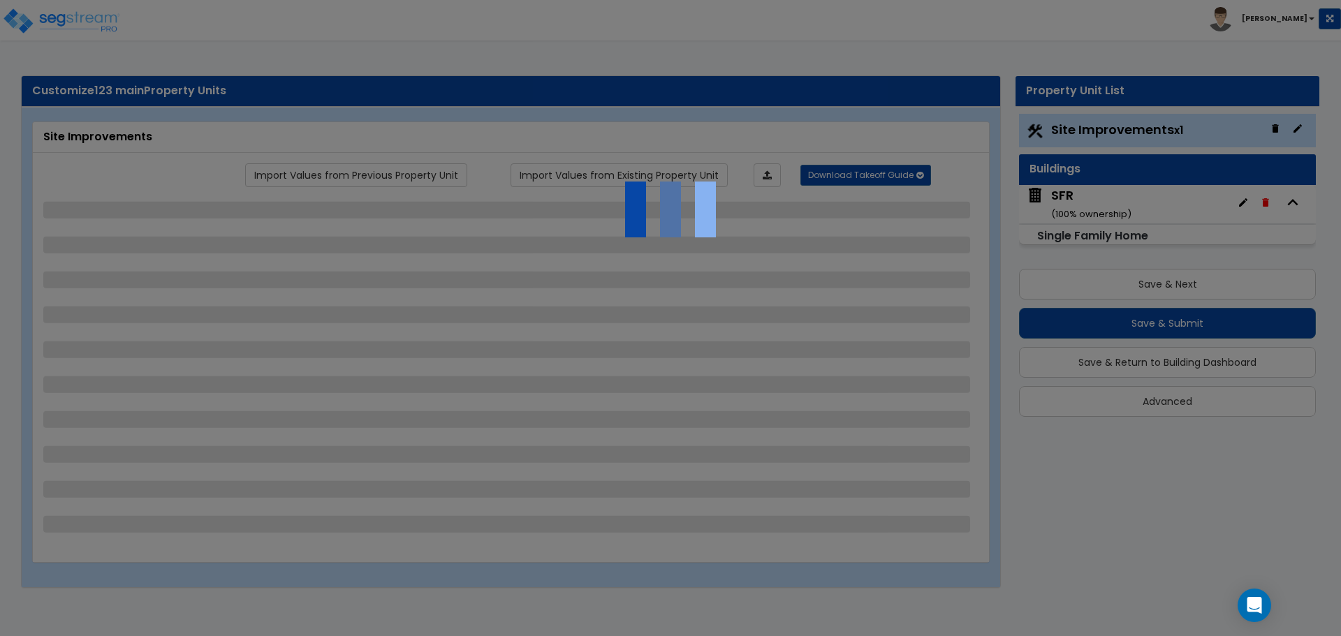
select select "1"
select select "2"
